Goal: Task Accomplishment & Management: Manage account settings

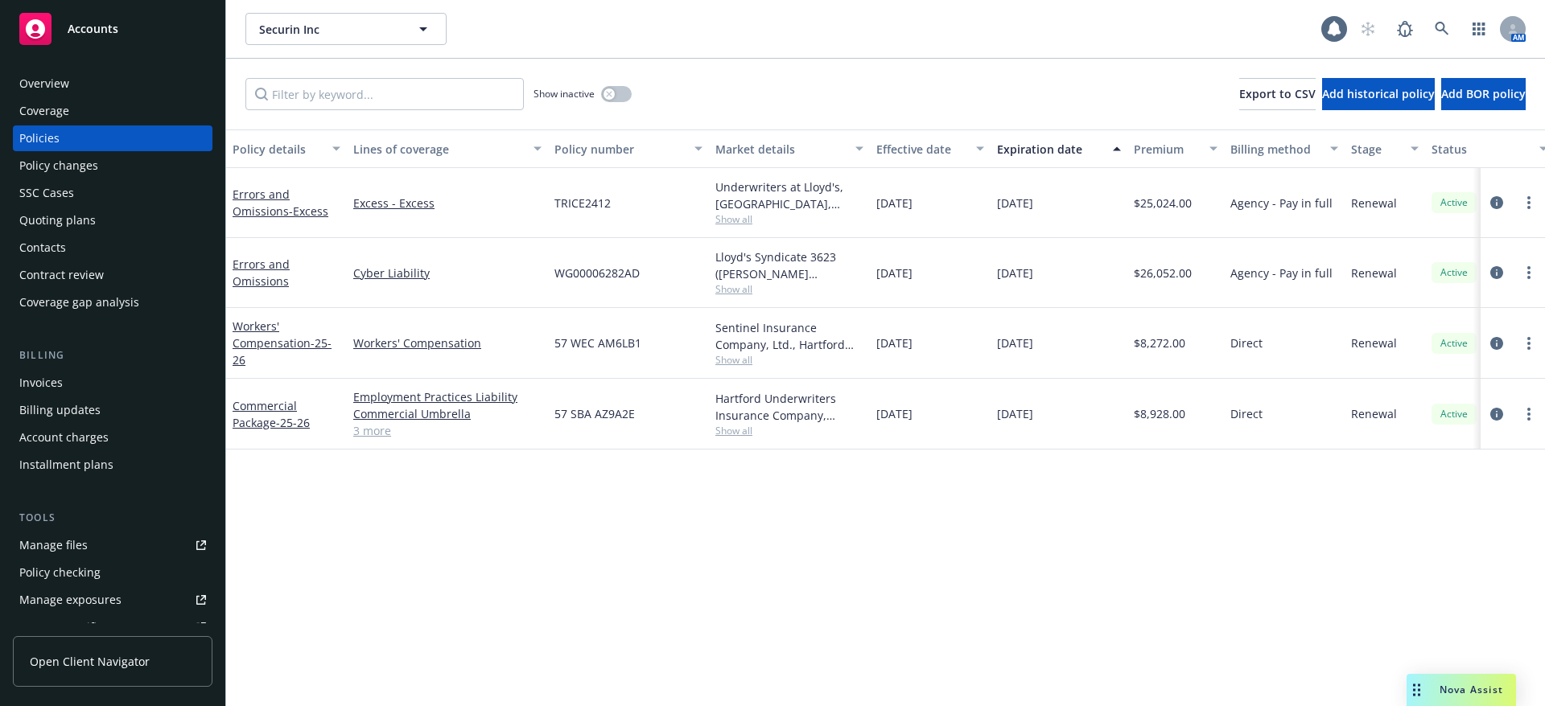
click at [66, 72] on div "Overview" at bounding box center [44, 84] width 50 height 26
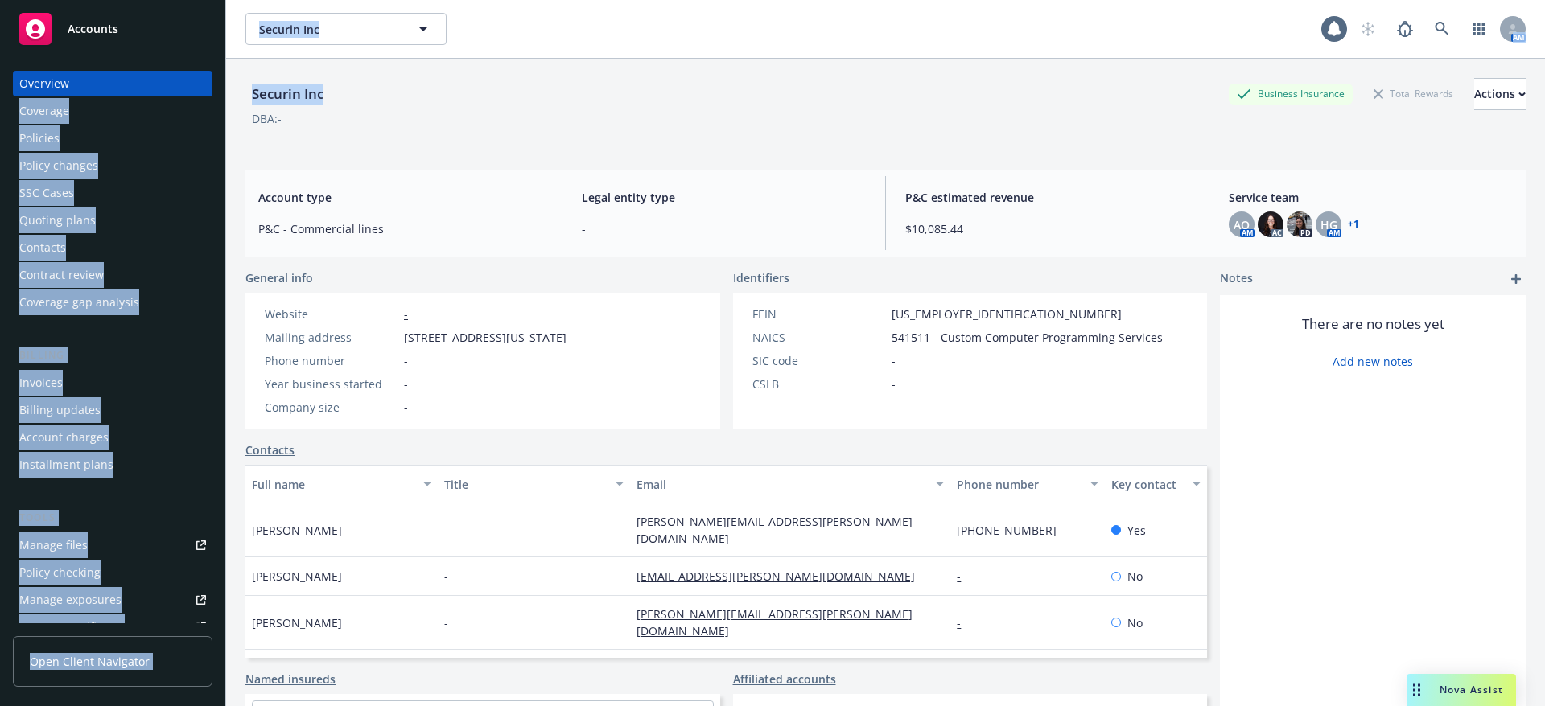
drag, startPoint x: 381, startPoint y: 101, endPoint x: 224, endPoint y: 94, distance: 157.1
click at [224, 94] on div "Accounts Overview Coverage Policies Policy changes SSC Cases Quoting plans Cont…" at bounding box center [772, 353] width 1545 height 706
copy div "Coverage Policies Policy changes SSC Cases Quoting plans Contacts Contract revi…"
click at [314, 76] on div "Securin Inc Business Insurance Total Rewards Actions DBA: -" at bounding box center [885, 108] width 1280 height 98
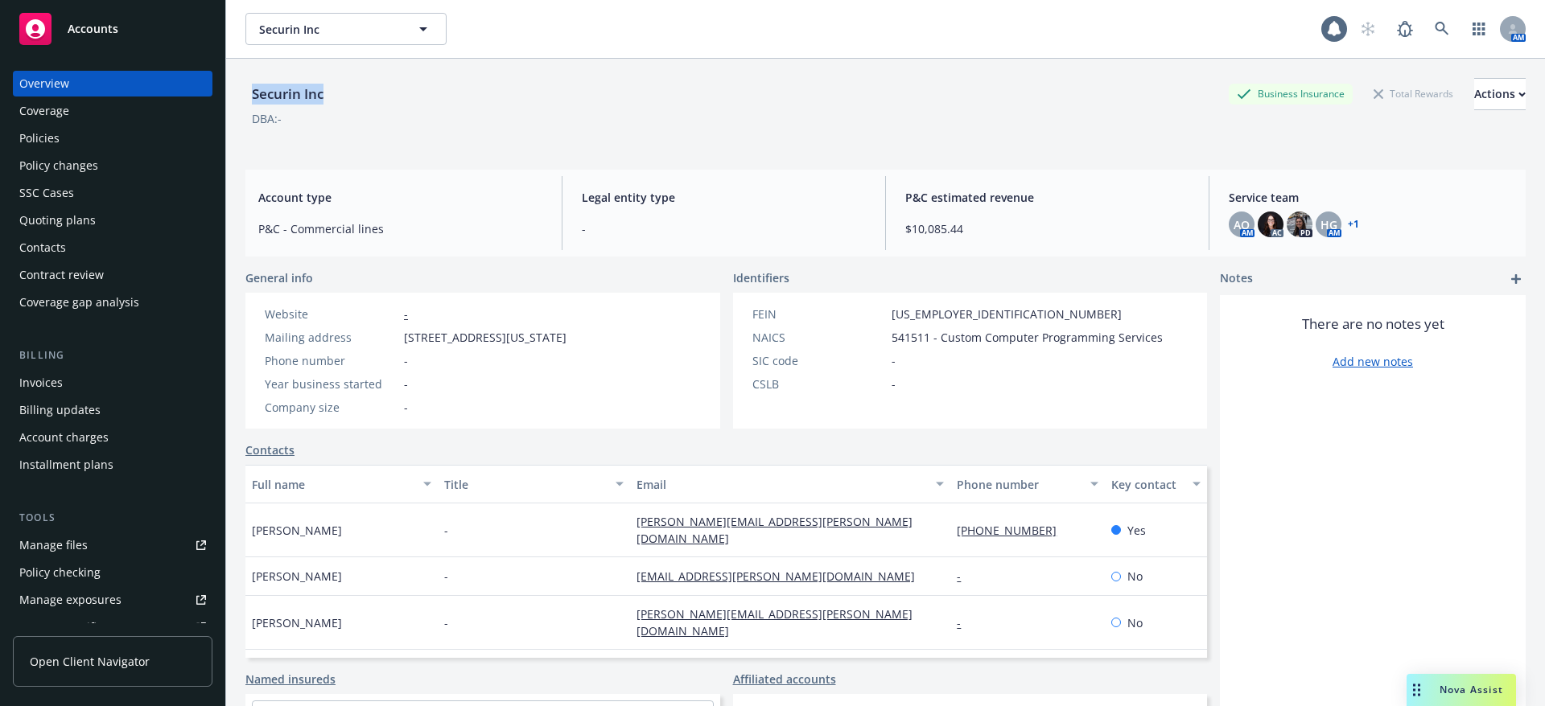
drag, startPoint x: 328, startPoint y: 88, endPoint x: 245, endPoint y: 99, distance: 84.4
click at [245, 99] on div "Securin Inc Business Insurance Total Rewards Actions DBA: - Account type P&C - …" at bounding box center [885, 412] width 1319 height 706
copy div "Securin Inc"
click at [75, 545] on div "Manage files" at bounding box center [53, 546] width 68 height 26
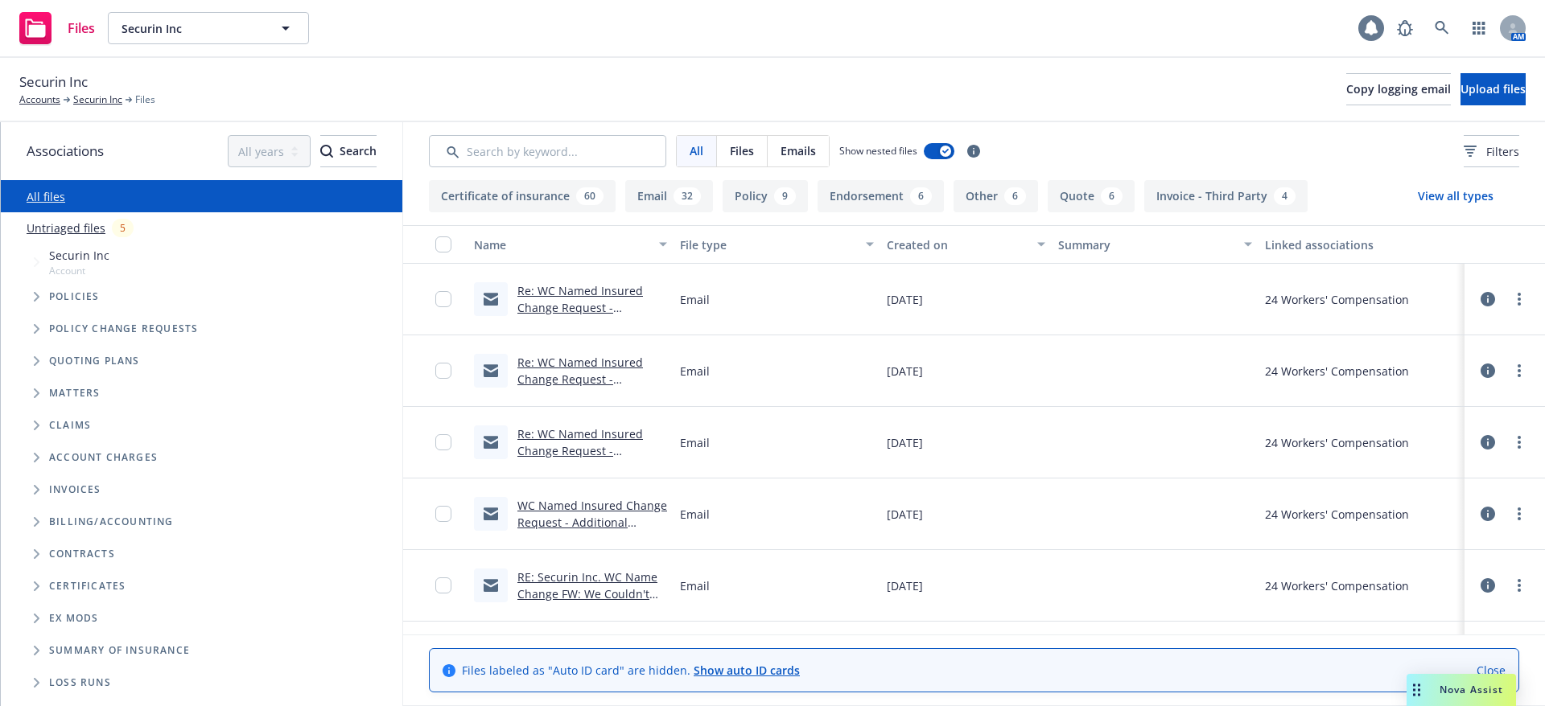
click at [1364, 35] on icon at bounding box center [1371, 28] width 16 height 16
click at [1377, 34] on icon at bounding box center [1371, 28] width 16 height 16
